Goal: Task Accomplishment & Management: Manage account settings

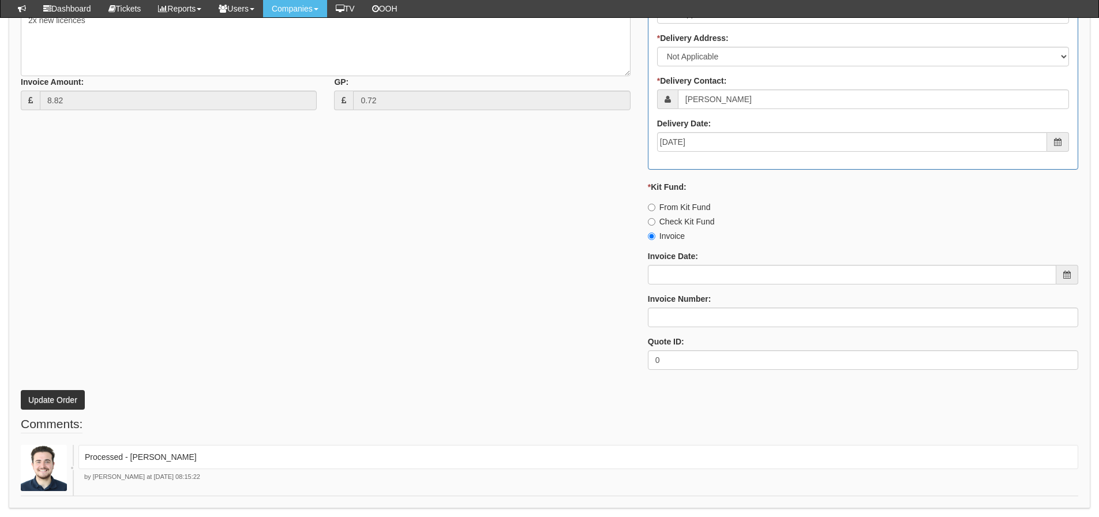
scroll to position [563, 0]
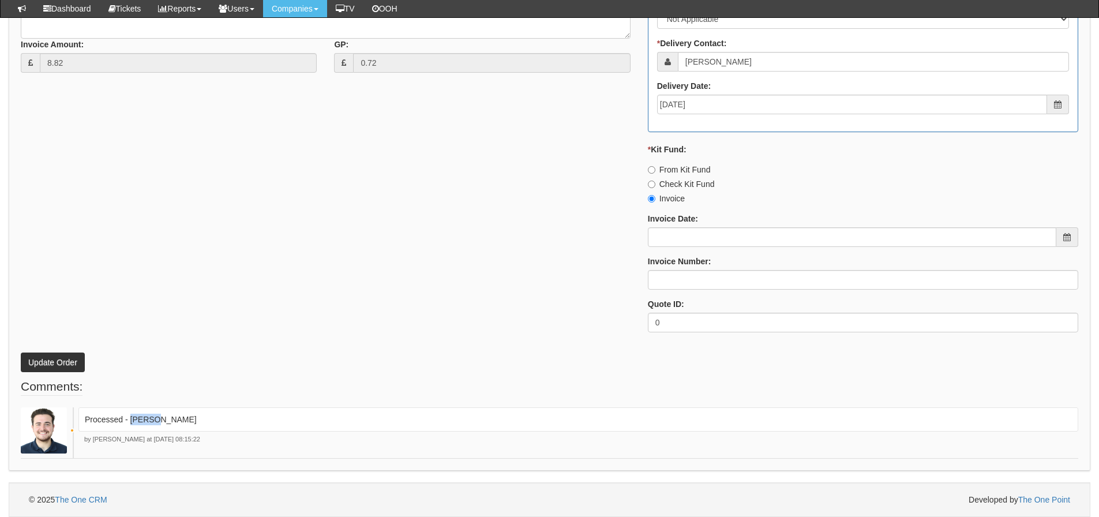
drag, startPoint x: 157, startPoint y: 413, endPoint x: 129, endPoint y: 428, distance: 31.5
click at [129, 428] on div "Processed - Ingram" at bounding box center [578, 419] width 1000 height 24
copy p "[PERSON_NAME]"
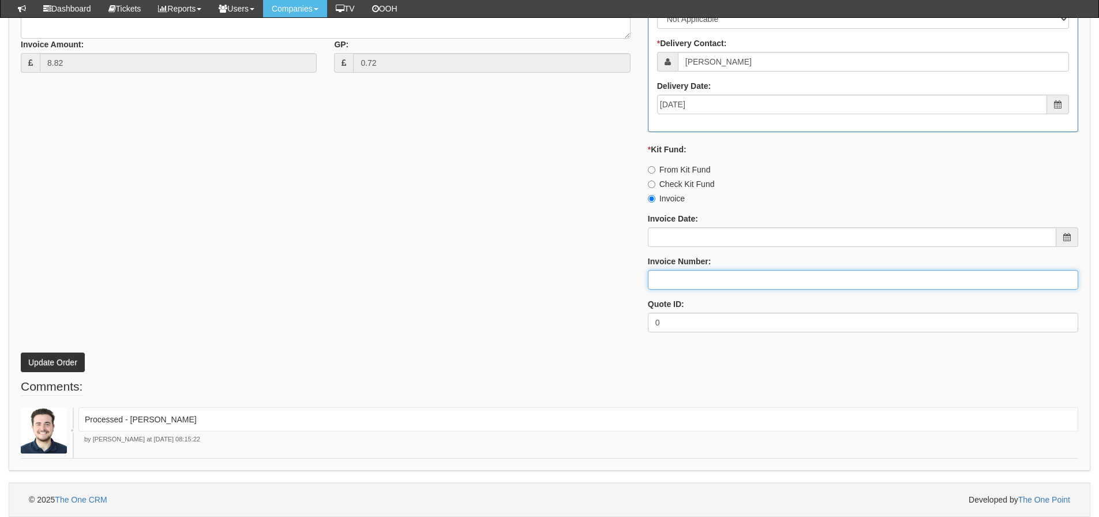
click at [707, 282] on input "Invoice Number:" at bounding box center [863, 280] width 430 height 20
paste input "[PERSON_NAME]"
type input "[PERSON_NAME]"
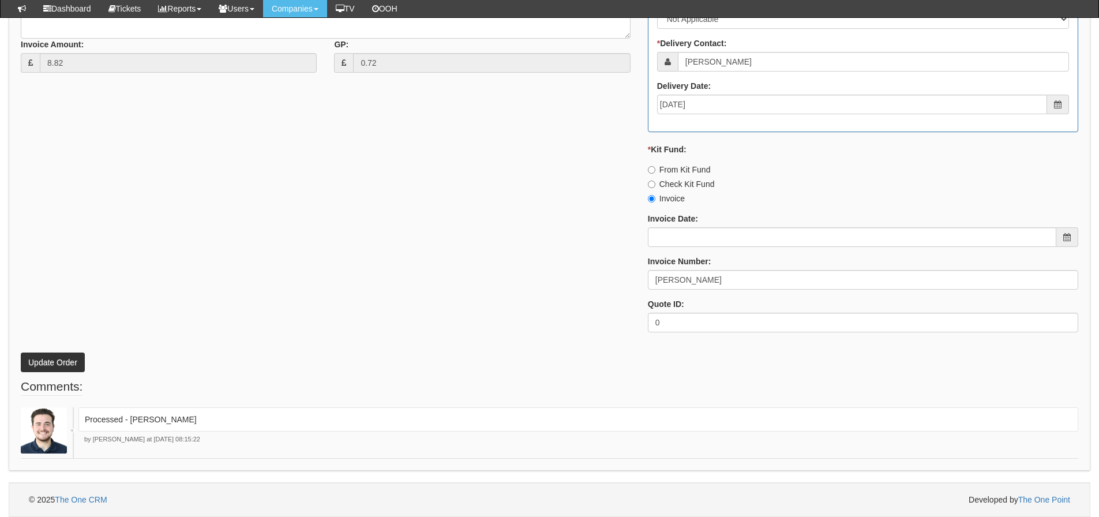
click at [556, 288] on div "* Supplier: Select 123 REG.co.uk 1Password 3 4Gon AA Jones Electric Ltd Abzorb …" at bounding box center [549, 67] width 1075 height 549
click at [547, 269] on div "* Supplier: Select 123 REG.co.uk 1Password 3 4Gon AA Jones Electric Ltd Abzorb …" at bounding box center [549, 67] width 1075 height 549
click at [146, 250] on div "* Supplier: Select 123 REG.co.uk 1Password 3 4Gon AA Jones Electric Ltd Abzorb …" at bounding box center [549, 67] width 1075 height 549
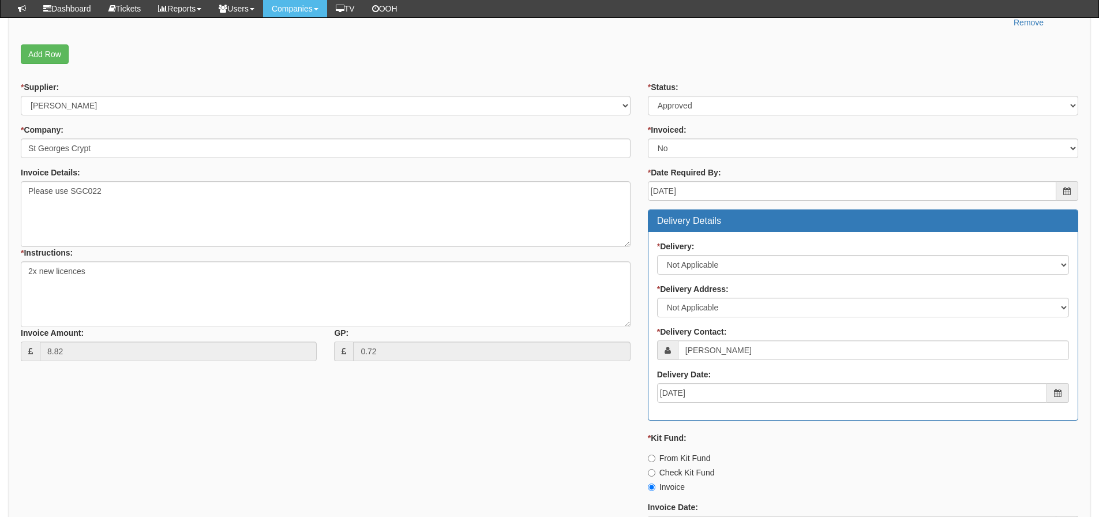
scroll to position [217, 0]
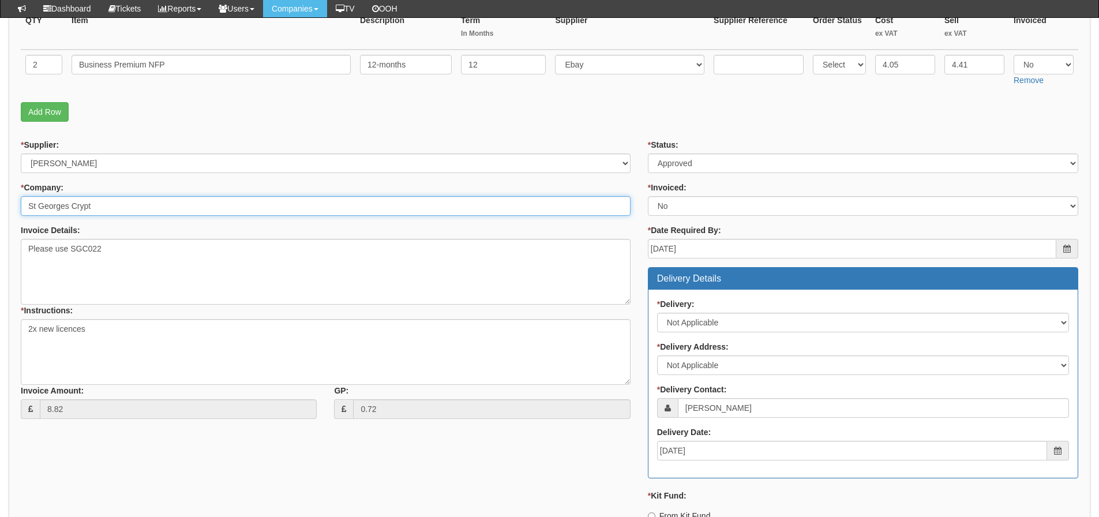
drag, startPoint x: 99, startPoint y: 206, endPoint x: 23, endPoint y: 213, distance: 77.1
click at [23, 213] on input "St Georges Crypt" at bounding box center [326, 206] width 610 height 20
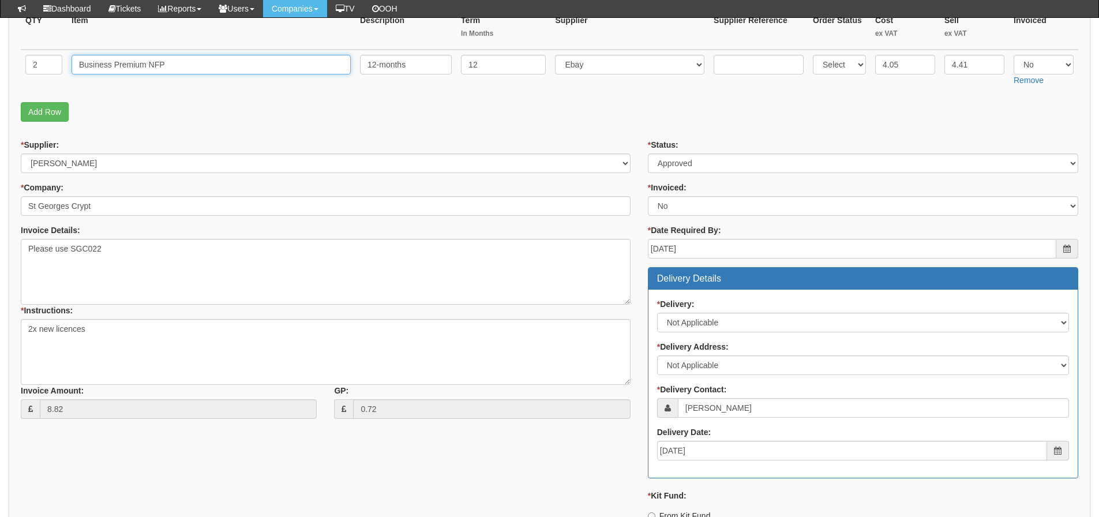
drag, startPoint x: 194, startPoint y: 67, endPoint x: 0, endPoint y: 66, distance: 193.9
click at [0, 66] on div "Purchase Orders > Edit Purchase Order Edit Purchase Order PO No: ITAUG25-19311 …" at bounding box center [549, 369] width 1099 height 990
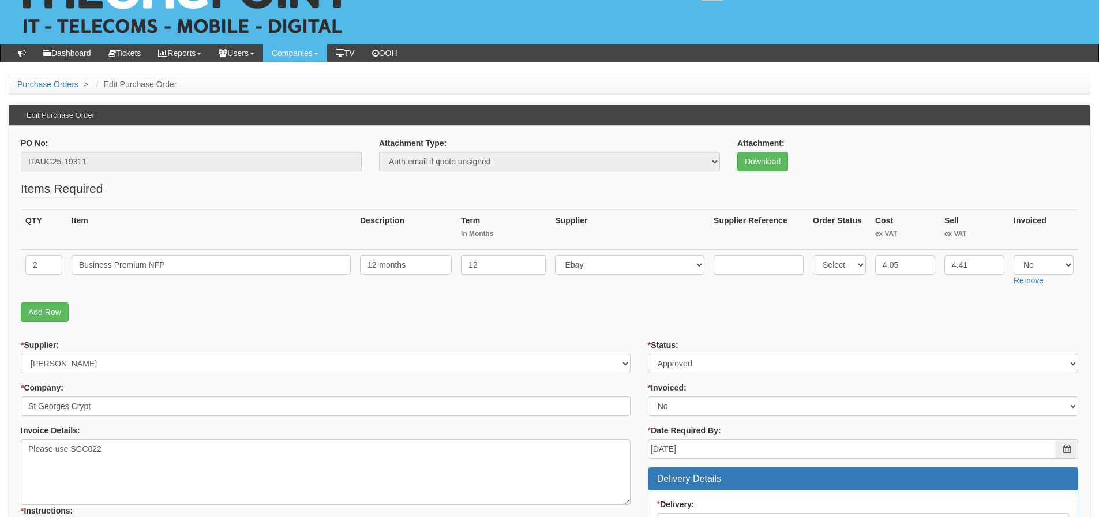
scroll to position [44, 0]
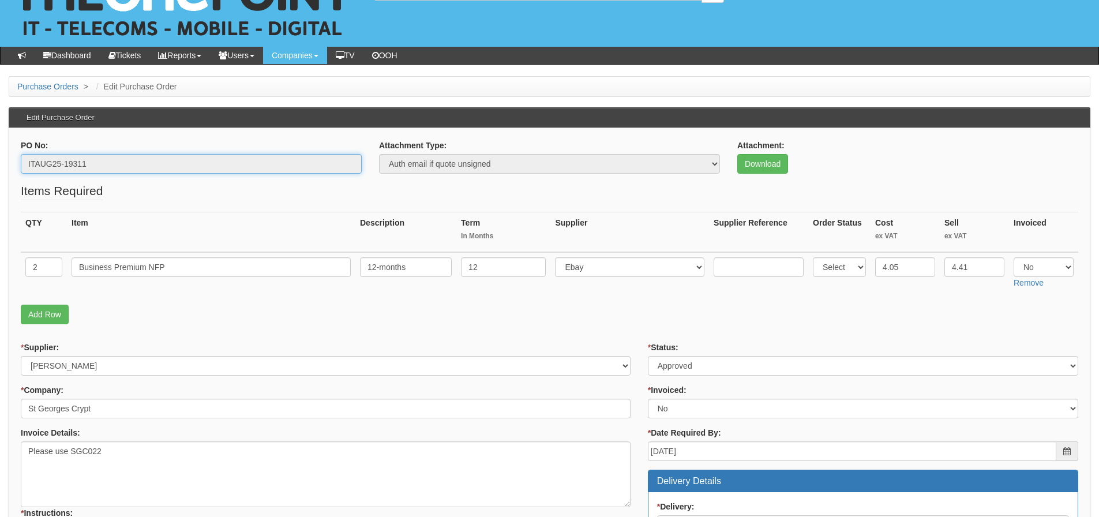
drag, startPoint x: 127, startPoint y: 163, endPoint x: 0, endPoint y: 188, distance: 129.2
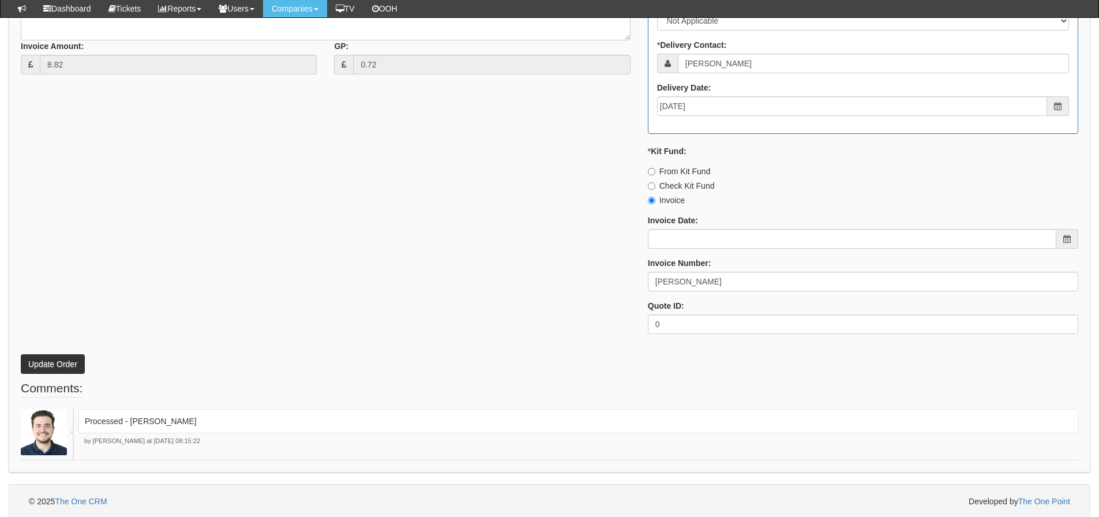
scroll to position [563, 0]
click at [587, 264] on div "* Supplier: Select 123 REG.co.uk 1Password 3 4Gon AA Jones Electric Ltd Abzorb …" at bounding box center [549, 67] width 1075 height 549
click at [81, 363] on button "Update Order" at bounding box center [53, 363] width 64 height 20
